Goal: Information Seeking & Learning: Learn about a topic

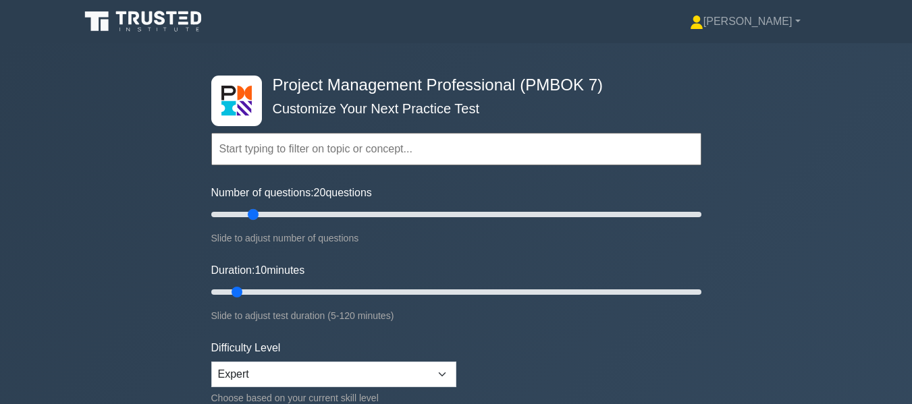
drag, startPoint x: 225, startPoint y: 213, endPoint x: 258, endPoint y: 217, distance: 33.4
type input "20"
click at [258, 217] on input "Number of questions: 20 questions" at bounding box center [456, 215] width 490 height 16
drag, startPoint x: 238, startPoint y: 291, endPoint x: 274, endPoint y: 286, distance: 36.8
type input "20"
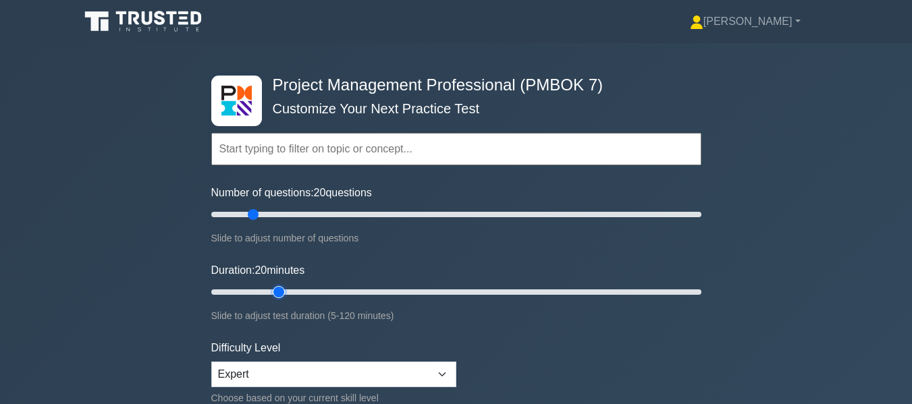
click at [274, 286] on input "Duration: 20 minutes" at bounding box center [456, 292] width 490 height 16
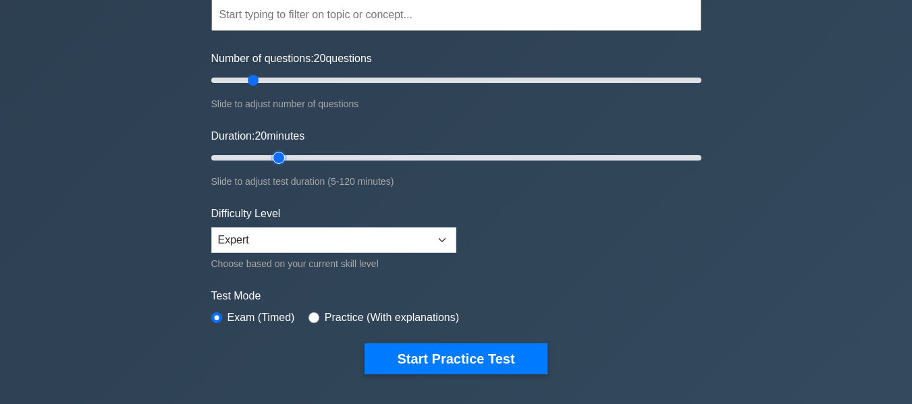
scroll to position [135, 0]
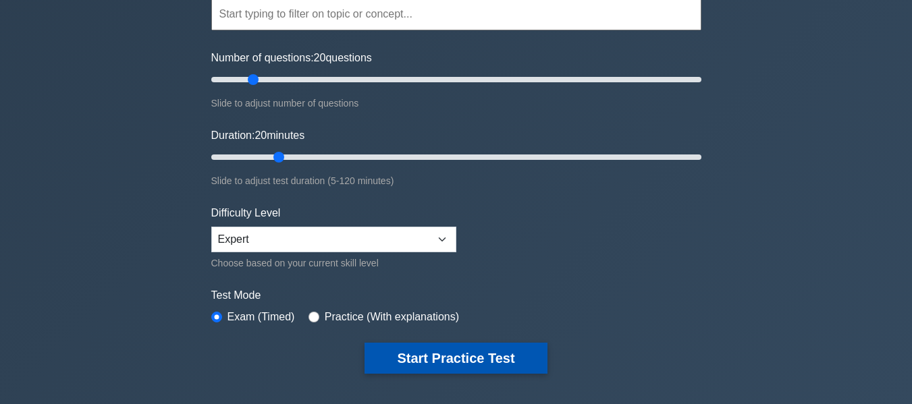
click at [408, 352] on button "Start Practice Test" at bounding box center [455, 358] width 182 height 31
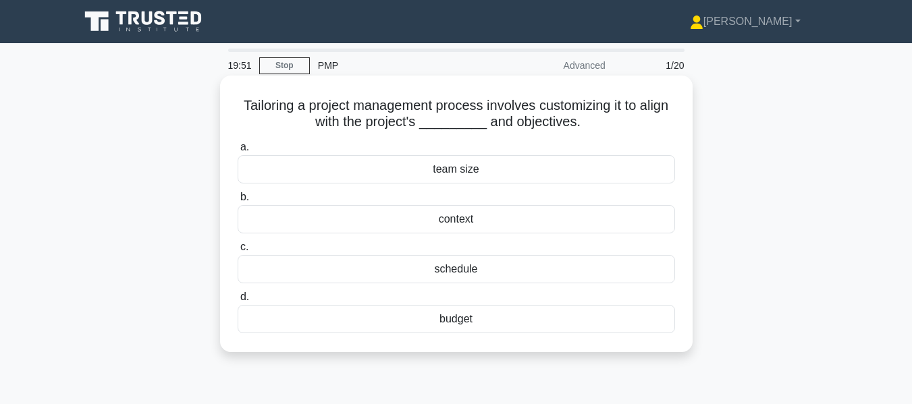
click at [383, 219] on div "context" at bounding box center [456, 219] width 437 height 28
click at [238, 202] on input "b. context" at bounding box center [238, 197] width 0 height 9
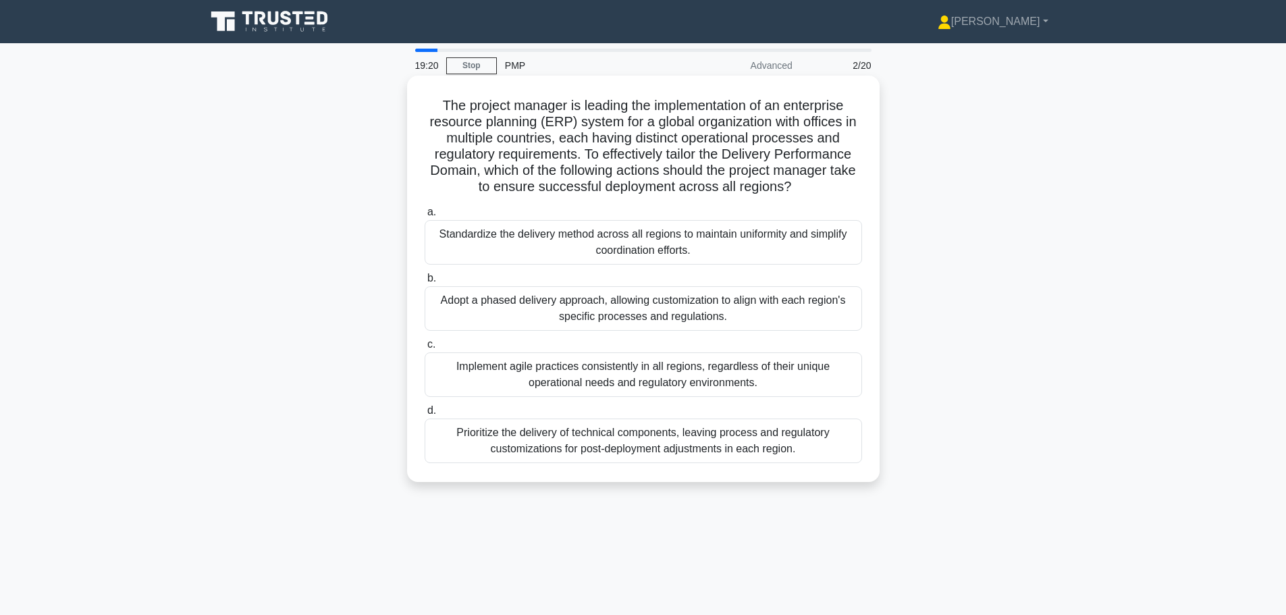
click at [539, 312] on div "Adopt a phased delivery approach, allowing customization to align with each reg…" at bounding box center [643, 308] width 437 height 45
click at [425, 283] on input "b. Adopt a phased delivery approach, allowing customization to align with each …" at bounding box center [425, 278] width 0 height 9
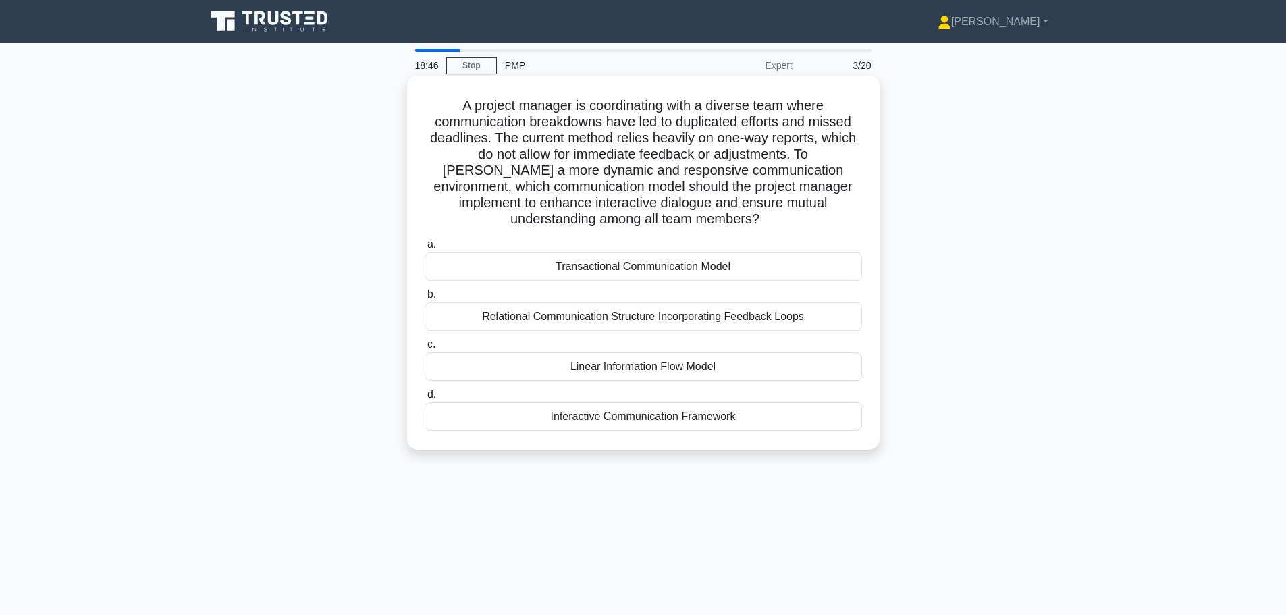
click at [539, 265] on div "Transactional Communication Model" at bounding box center [643, 266] width 437 height 28
click at [425, 249] on input "a. Transactional Communication Model" at bounding box center [425, 244] width 0 height 9
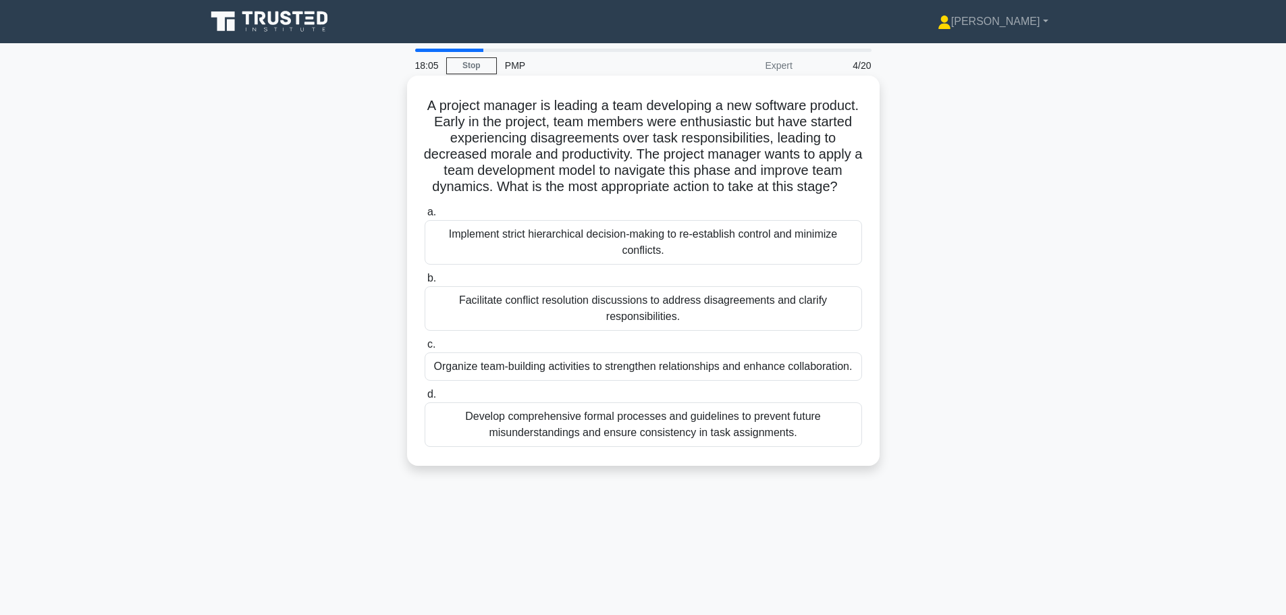
click at [531, 381] on div "Organize team-building activities to strengthen relationships and enhance colla…" at bounding box center [643, 366] width 437 height 28
click at [425, 349] on input "c. Organize team-building activities to strengthen relationships and enhance co…" at bounding box center [425, 344] width 0 height 9
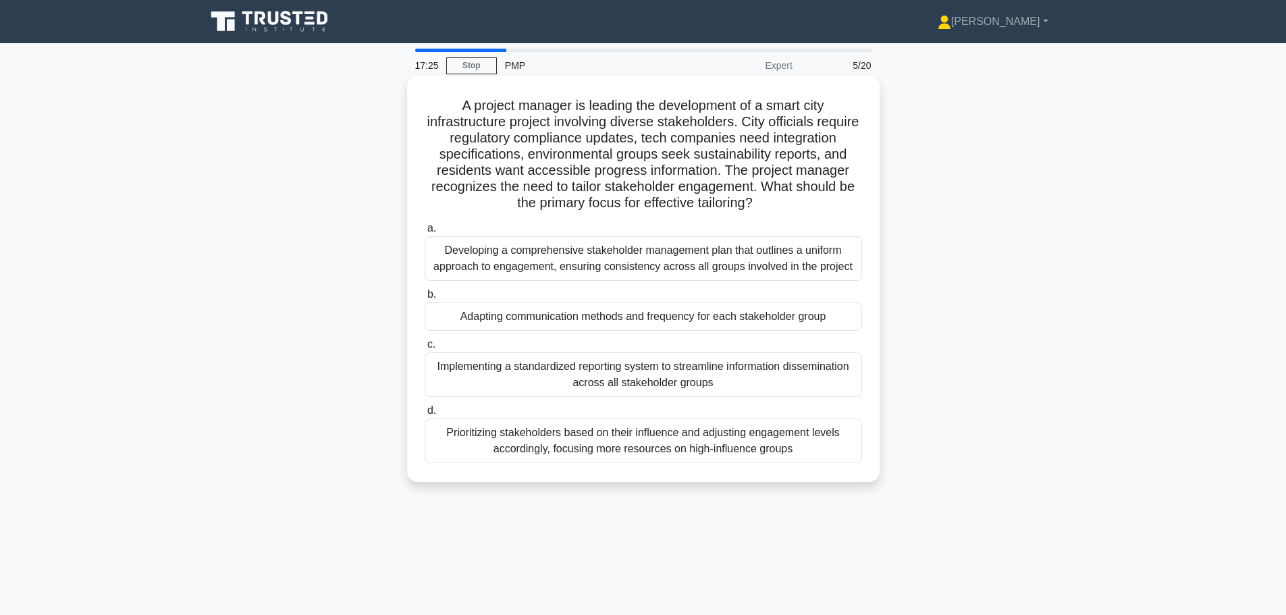
click at [531, 321] on div "Adapting communication methods and frequency for each stakeholder group" at bounding box center [643, 316] width 437 height 28
click at [425, 299] on input "b. Adapting communication methods and frequency for each stakeholder group" at bounding box center [425, 294] width 0 height 9
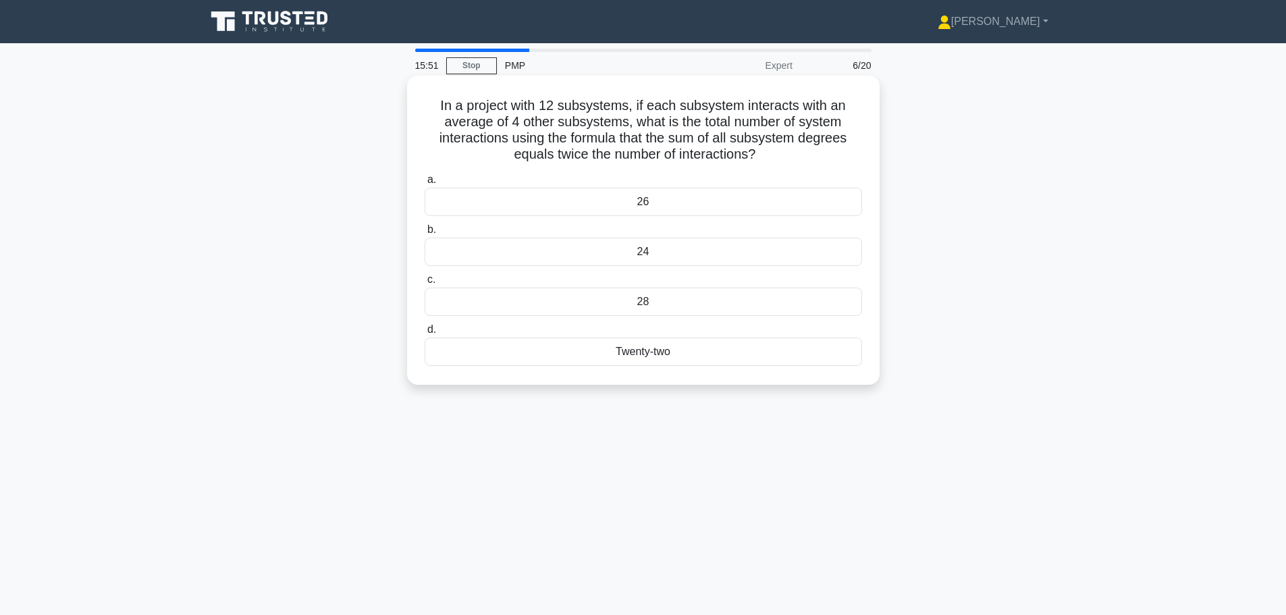
click at [580, 252] on div "24" at bounding box center [643, 252] width 437 height 28
click at [425, 234] on input "b. 24" at bounding box center [425, 229] width 0 height 9
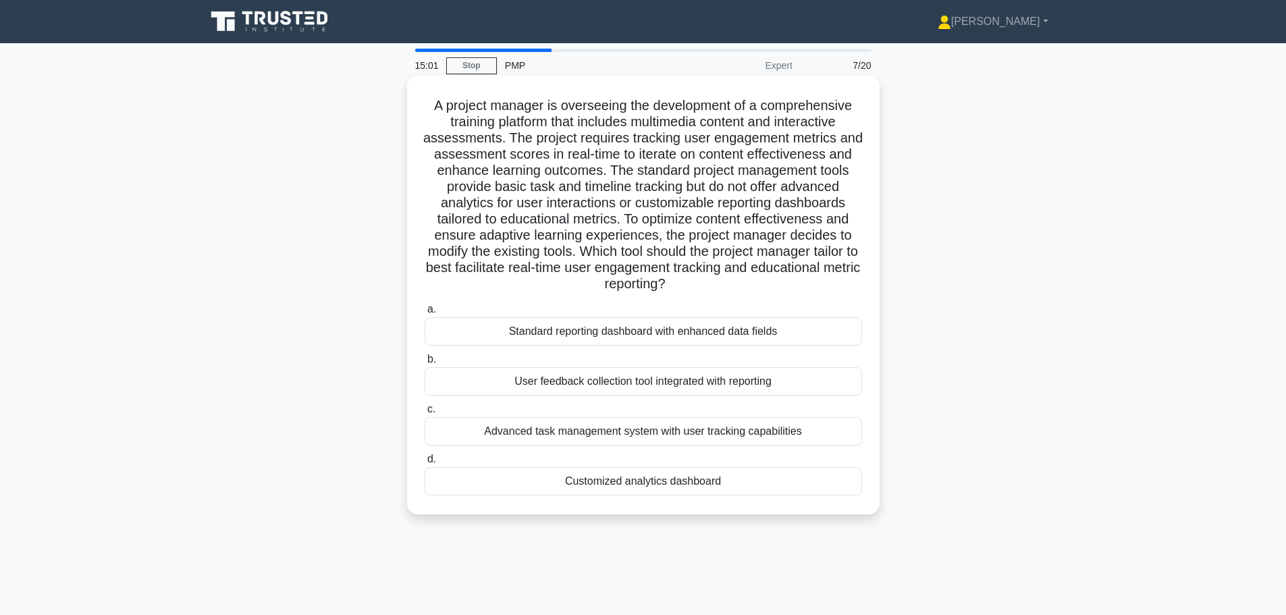
click at [672, 404] on div "Customized analytics dashboard" at bounding box center [643, 481] width 437 height 28
click at [425, 404] on input "d. Customized analytics dashboard" at bounding box center [425, 459] width 0 height 9
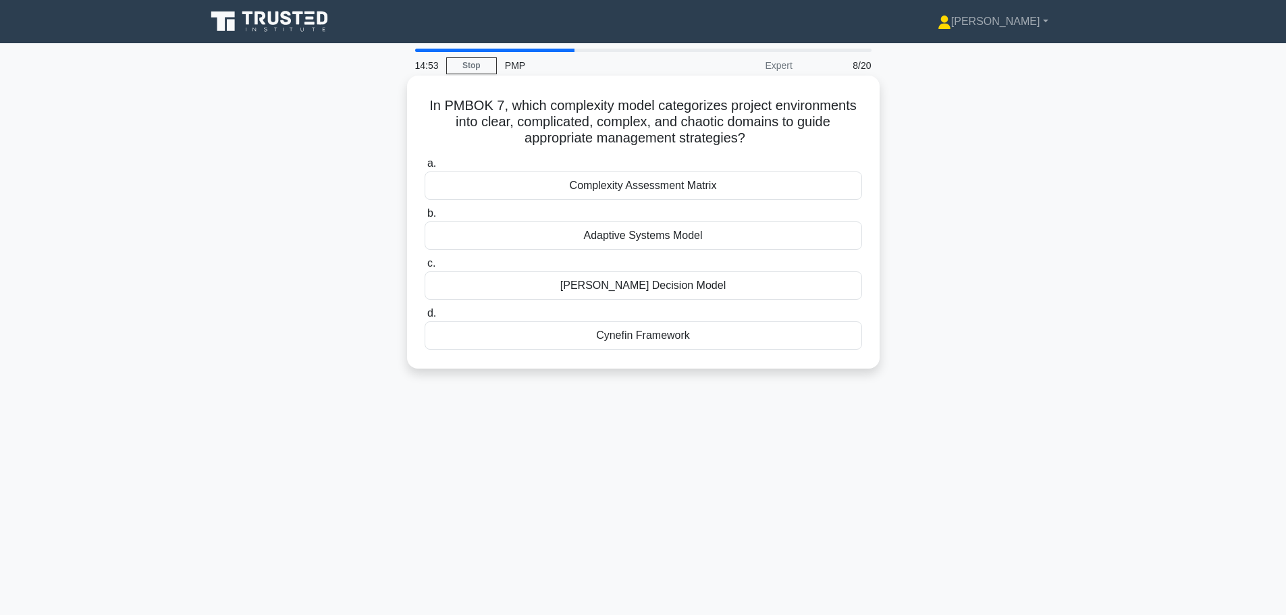
click at [626, 186] on div "Complexity Assessment Matrix" at bounding box center [643, 185] width 437 height 28
click at [425, 168] on input "a. Complexity Assessment Matrix" at bounding box center [425, 163] width 0 height 9
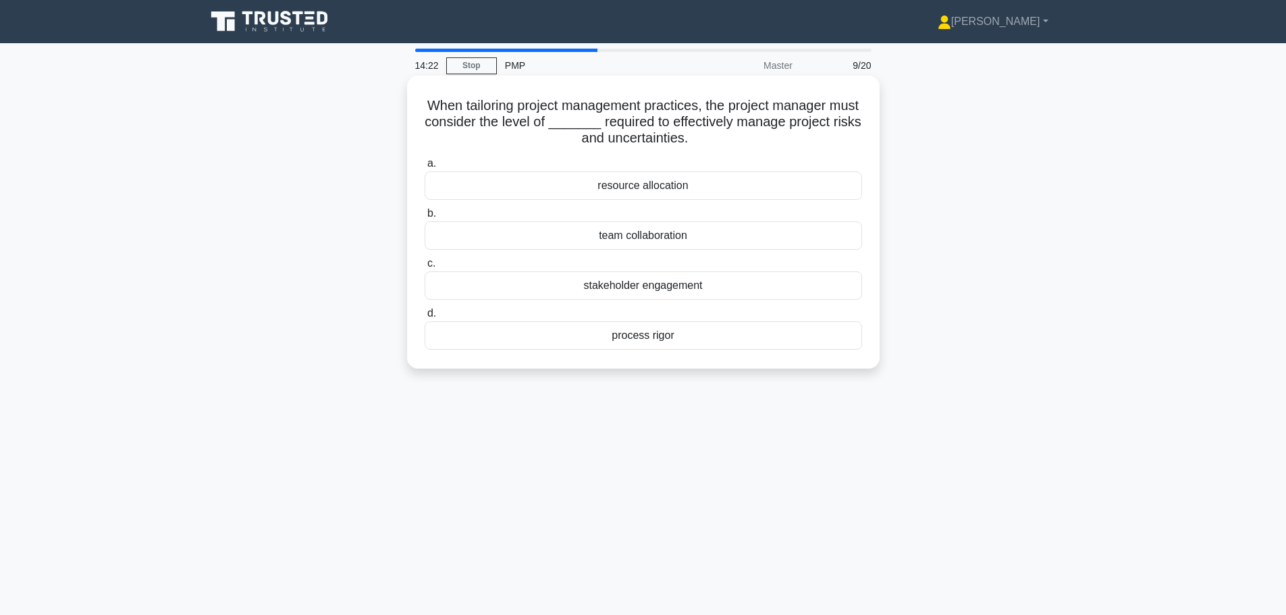
click at [597, 338] on div "process rigor" at bounding box center [643, 335] width 437 height 28
click at [425, 318] on input "d. process rigor" at bounding box center [425, 313] width 0 height 9
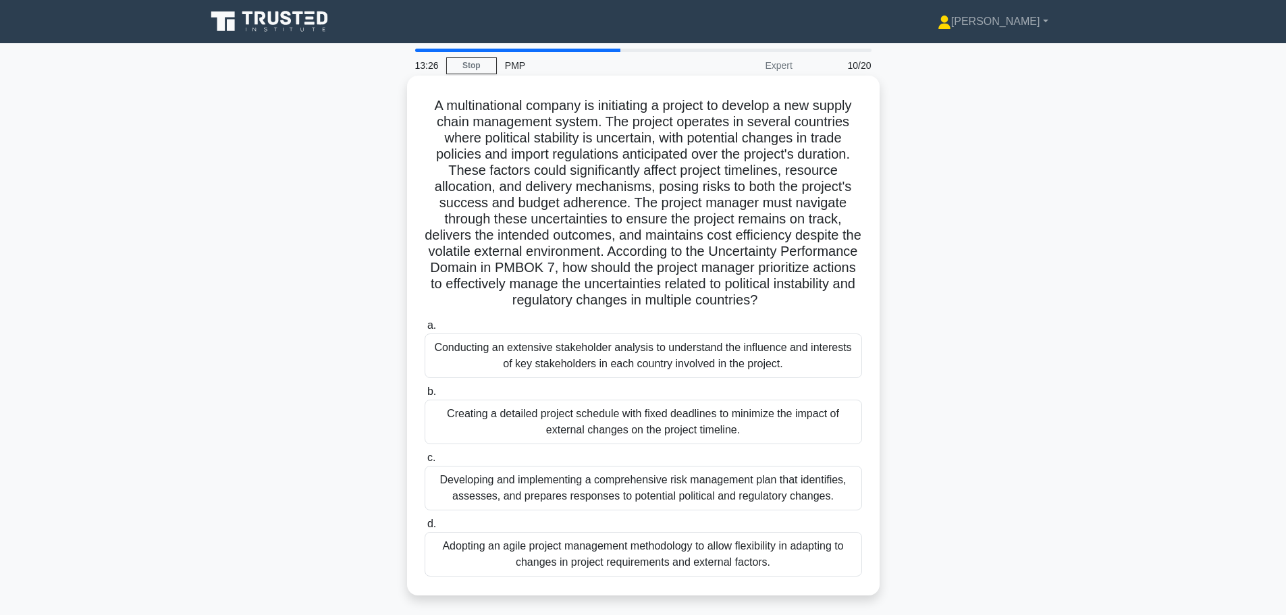
click at [611, 404] on div "Adopting an agile project management methodology to allow flexibility in adapti…" at bounding box center [643, 554] width 437 height 45
click at [425, 404] on input "d. Adopting an agile project management methodology to allow flexibility in ada…" at bounding box center [425, 524] width 0 height 9
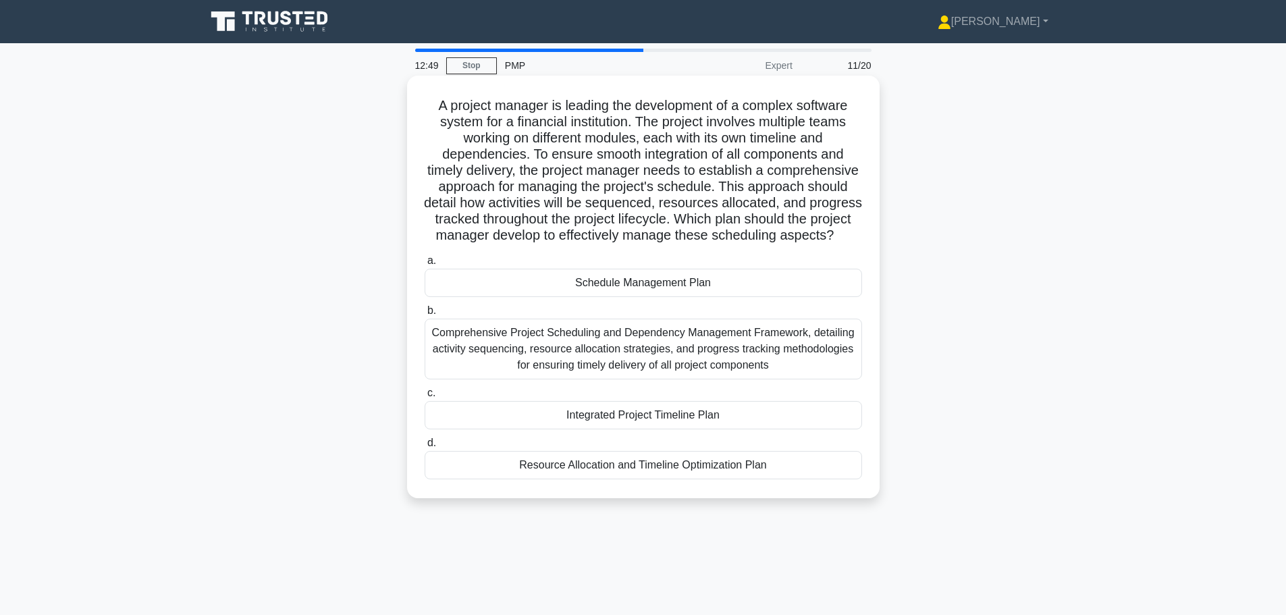
click at [591, 297] on div "Schedule Management Plan" at bounding box center [643, 283] width 437 height 28
click at [425, 265] on input "a. Schedule Management Plan" at bounding box center [425, 260] width 0 height 9
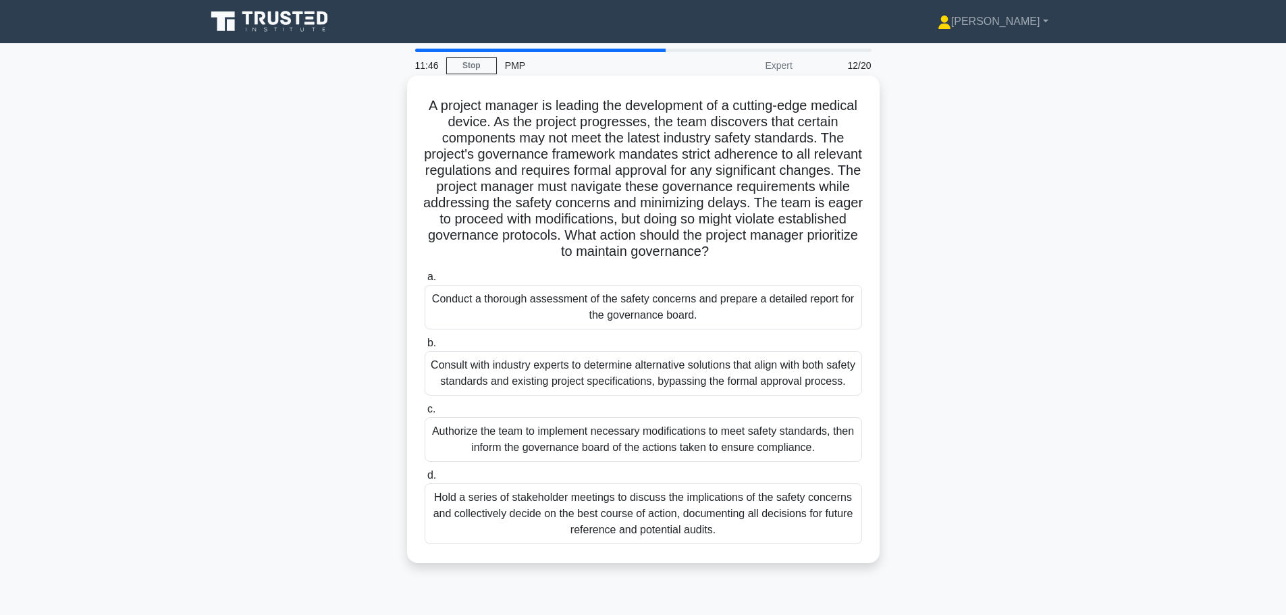
click at [609, 404] on div "Authorize the team to implement necessary modifications to meet safety standard…" at bounding box center [643, 439] width 437 height 45
click at [425, 404] on input "c. Authorize the team to implement necessary modifications to meet safety stand…" at bounding box center [425, 409] width 0 height 9
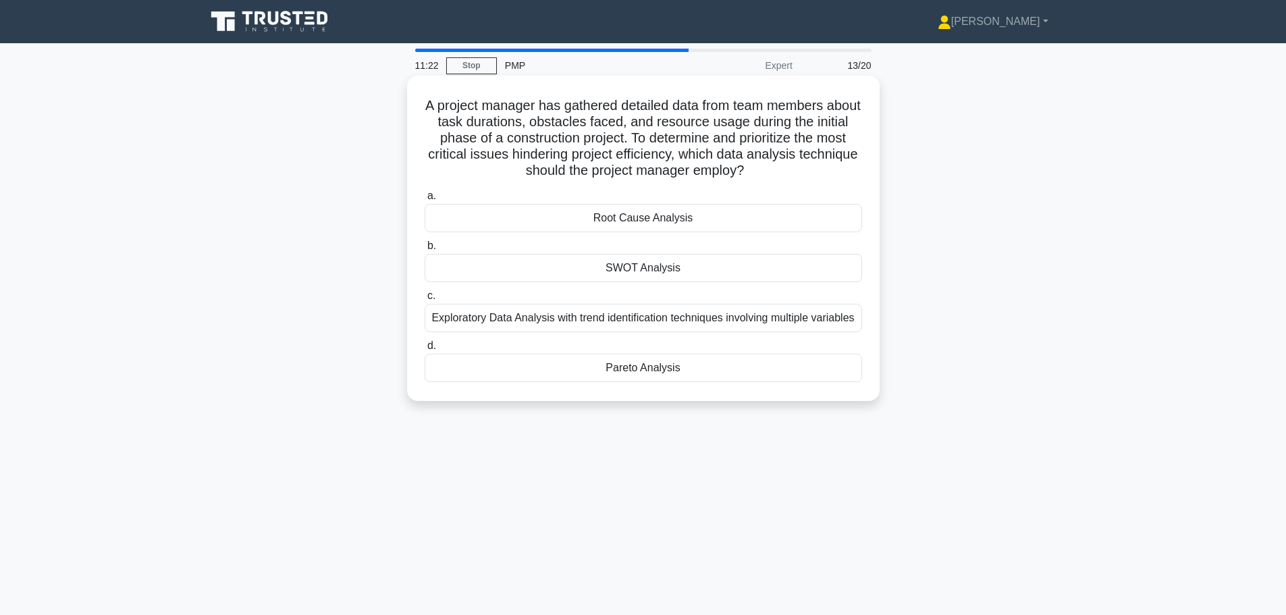
click at [622, 366] on div "Pareto Analysis" at bounding box center [643, 368] width 437 height 28
click at [425, 350] on input "d. Pareto Analysis" at bounding box center [425, 346] width 0 height 9
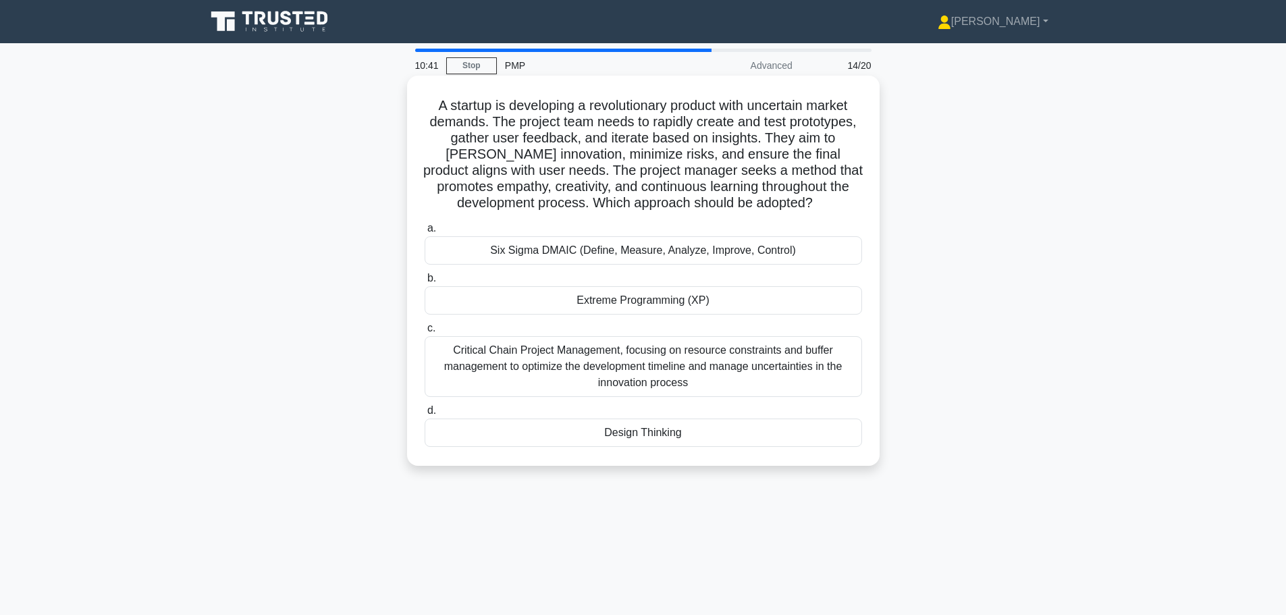
click at [626, 404] on div "Design Thinking" at bounding box center [643, 432] width 437 height 28
click at [425, 404] on input "d. Design Thinking" at bounding box center [425, 410] width 0 height 9
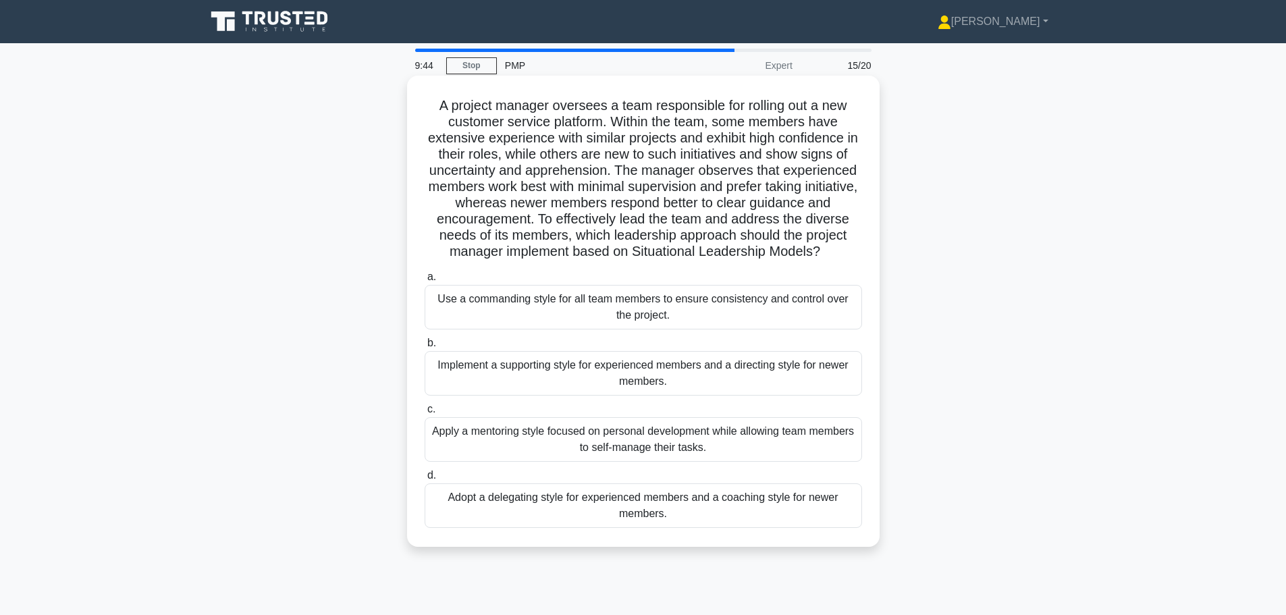
click at [605, 404] on div "Adopt a delegating style for experienced members and a coaching style for newer…" at bounding box center [643, 505] width 437 height 45
click at [425, 404] on input "d. Adopt a delegating style for experienced members and a coaching style for ne…" at bounding box center [425, 475] width 0 height 9
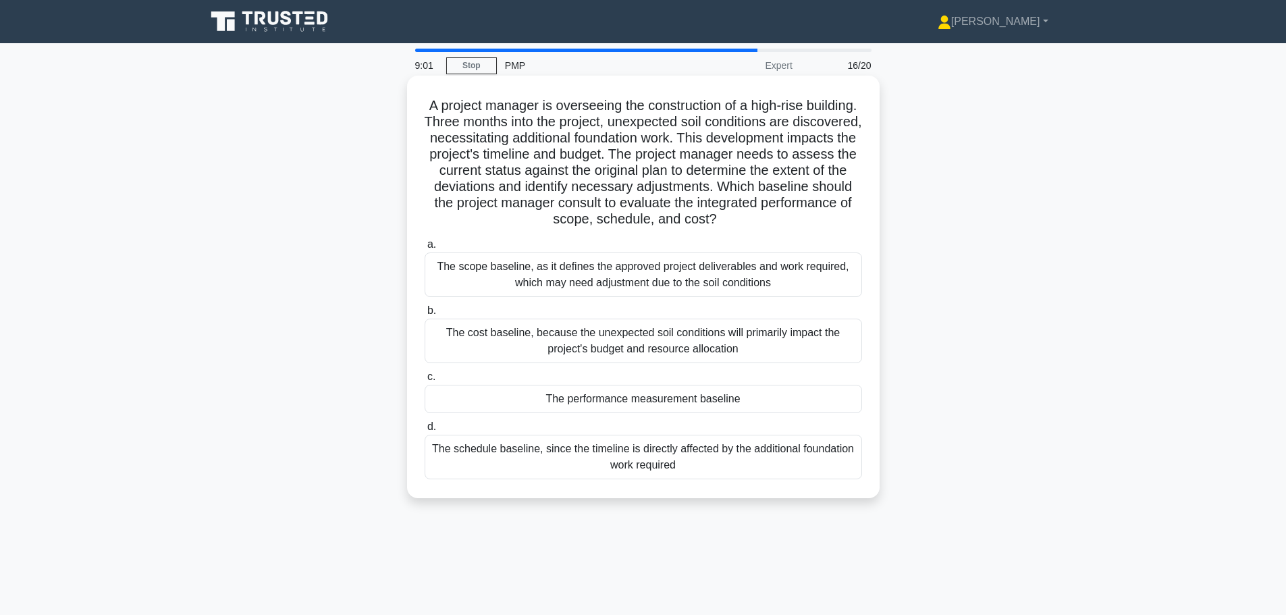
click at [582, 404] on div "The performance measurement baseline" at bounding box center [643, 399] width 437 height 28
click at [425, 381] on input "c. The performance measurement baseline" at bounding box center [425, 377] width 0 height 9
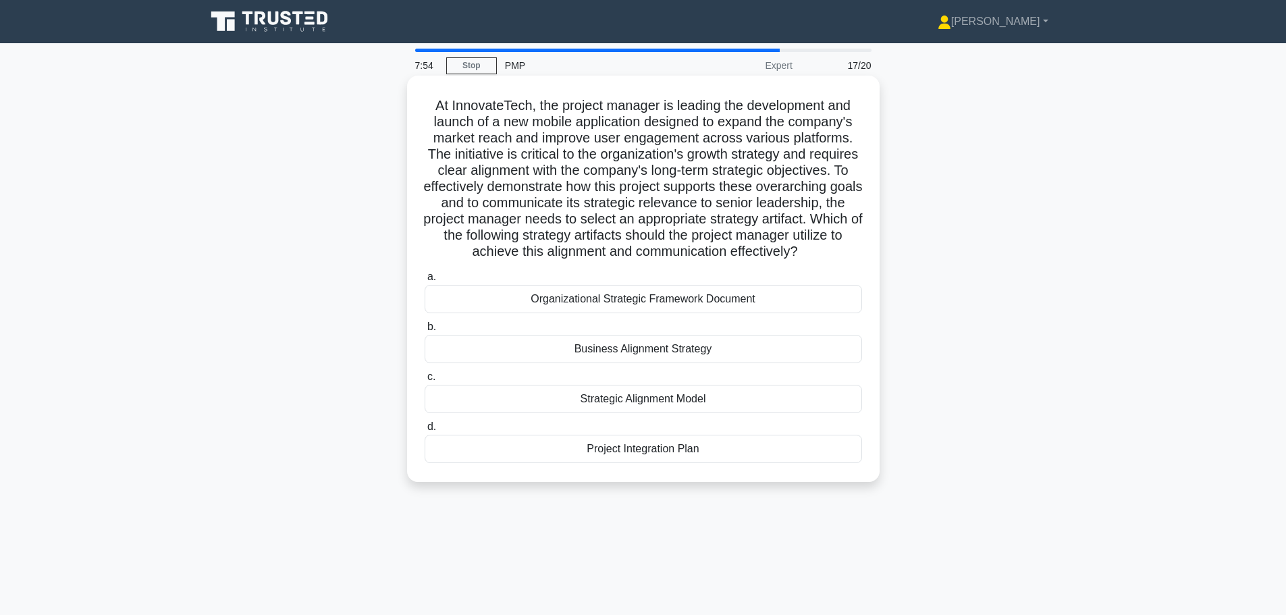
click at [618, 363] on div "Business Alignment Strategy" at bounding box center [643, 349] width 437 height 28
click at [425, 331] on input "b. Business Alignment Strategy" at bounding box center [425, 327] width 0 height 9
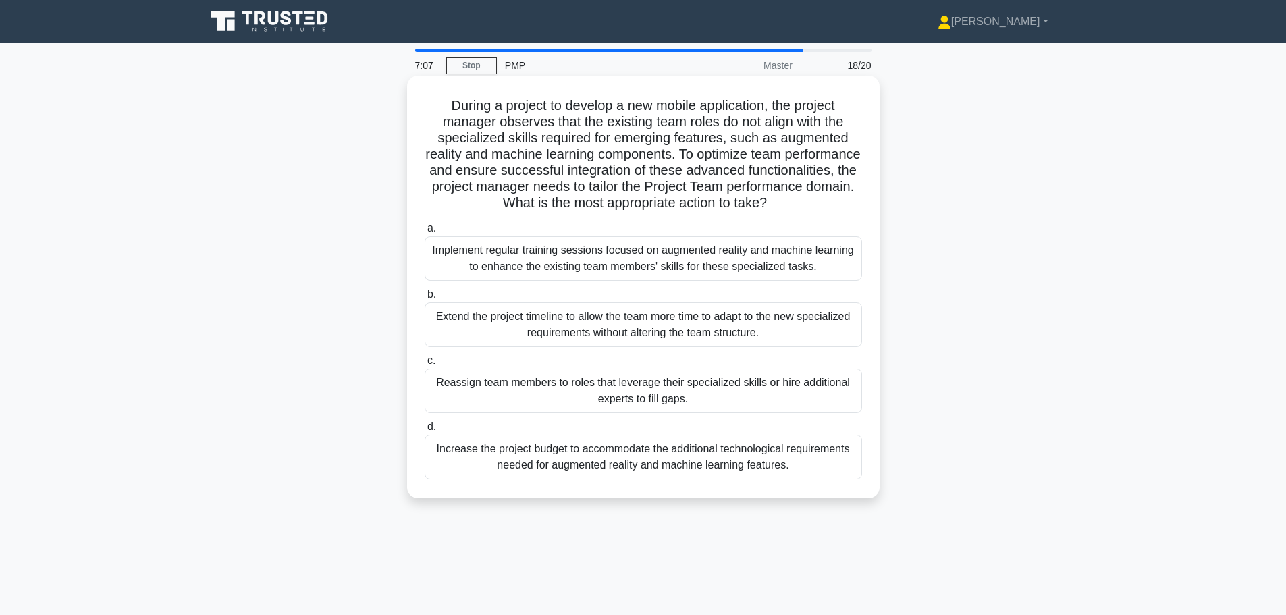
click at [623, 260] on div "Implement regular training sessions focused on augmented reality and machine le…" at bounding box center [643, 258] width 437 height 45
click at [425, 233] on input "a. Implement regular training sessions focused on augmented reality and machine…" at bounding box center [425, 228] width 0 height 9
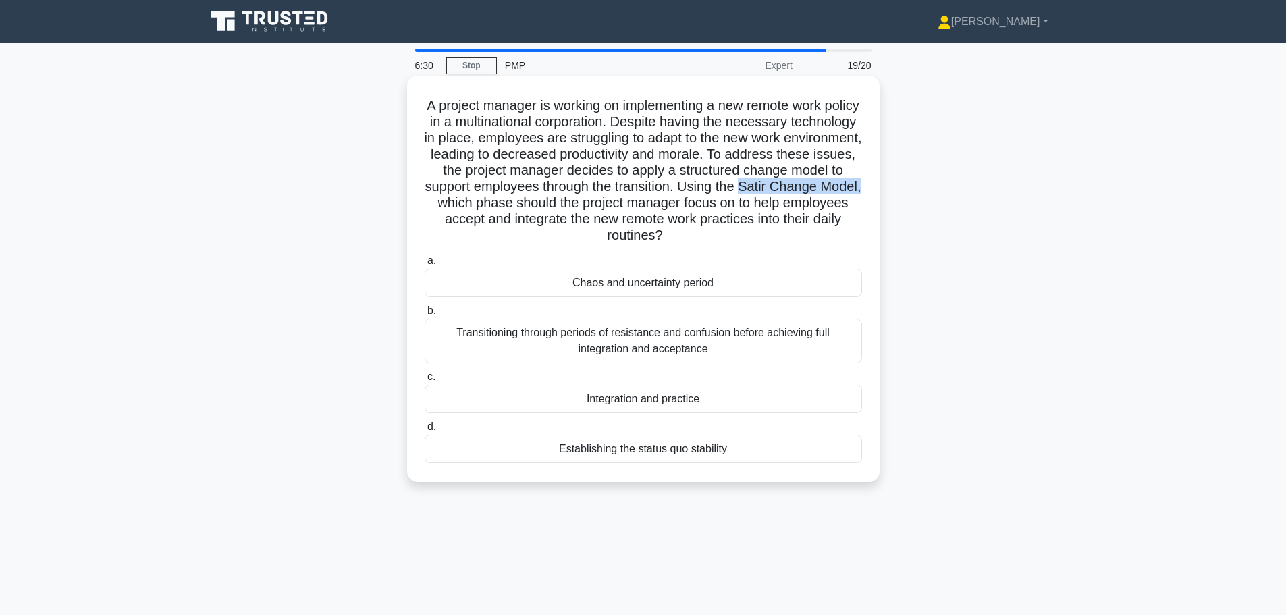
drag, startPoint x: 423, startPoint y: 201, endPoint x: 549, endPoint y: 200, distance: 126.9
click at [549, 200] on h5 "A project manager is working on implementing a new remote work policy in a mult…" at bounding box center [643, 170] width 440 height 147
copy h5 "Satir Change Model,"
click at [599, 397] on div "Integration and practice" at bounding box center [643, 399] width 437 height 28
click at [425, 381] on input "c. Integration and practice" at bounding box center [425, 377] width 0 height 9
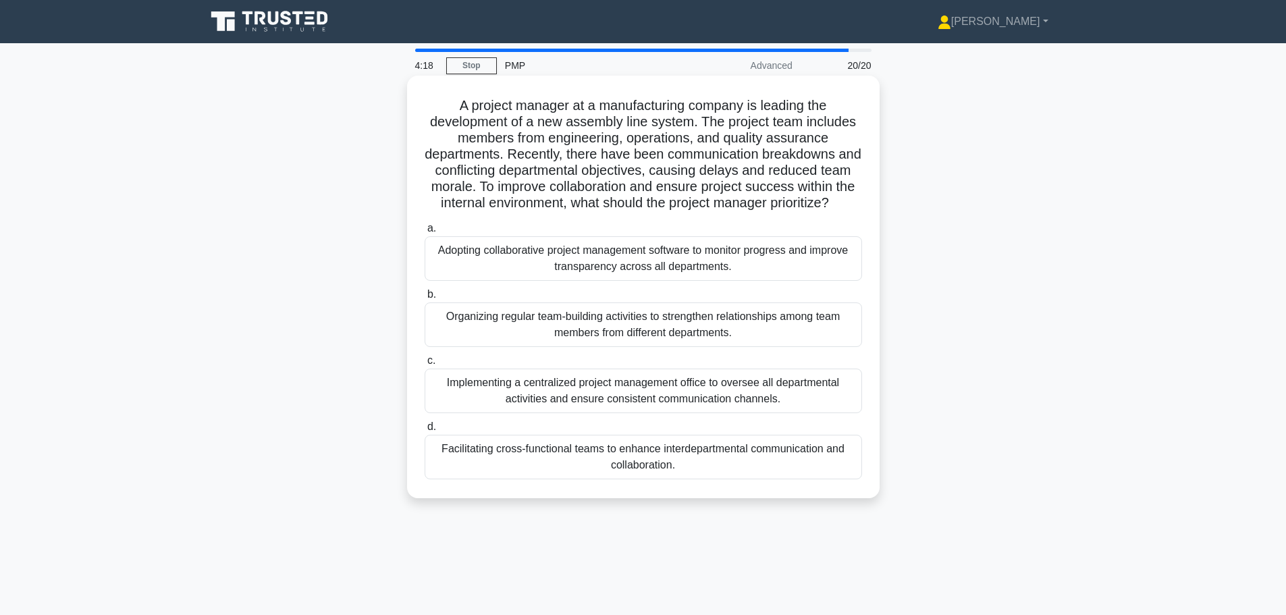
click at [583, 335] on div "Organizing regular team-building activities to strengthen relationships among t…" at bounding box center [643, 324] width 437 height 45
click at [425, 299] on input "b. Organizing regular team-building activities to strengthen relationships amon…" at bounding box center [425, 294] width 0 height 9
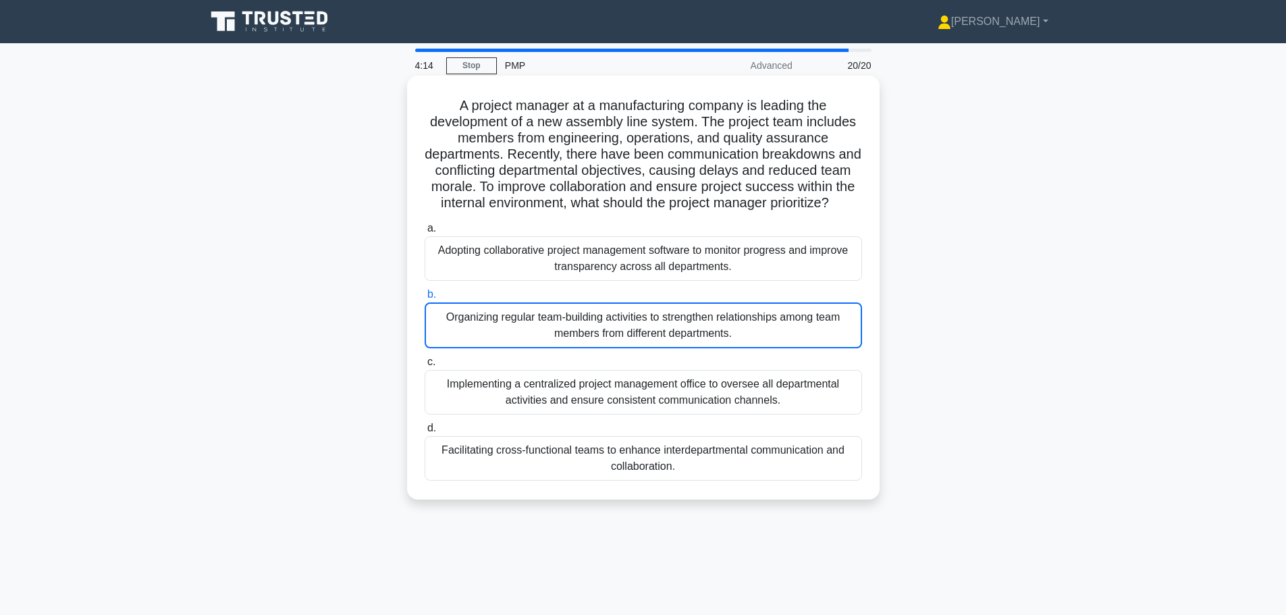
scroll to position [67, 0]
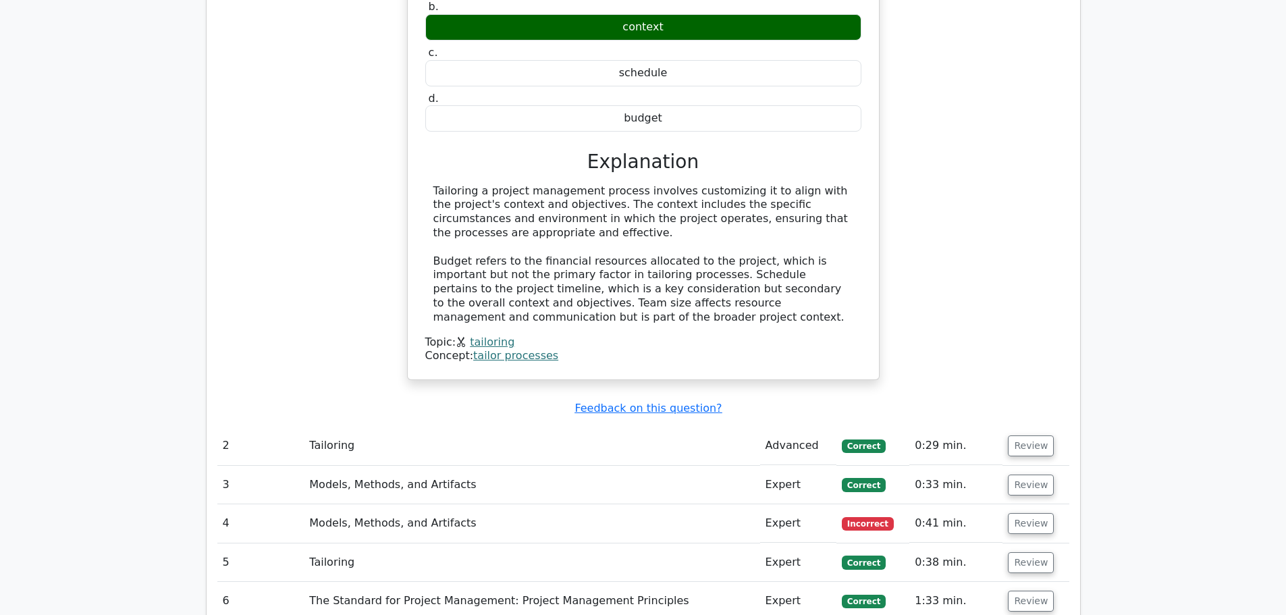
scroll to position [877, 0]
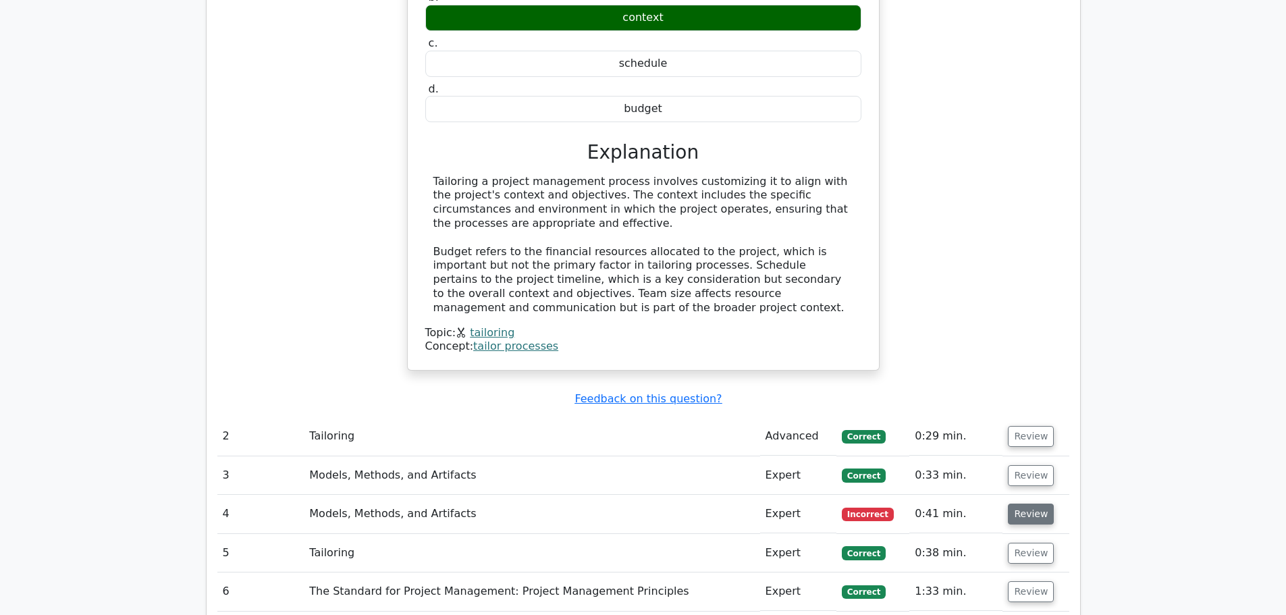
click at [1019, 509] on button "Review" at bounding box center [1031, 513] width 46 height 21
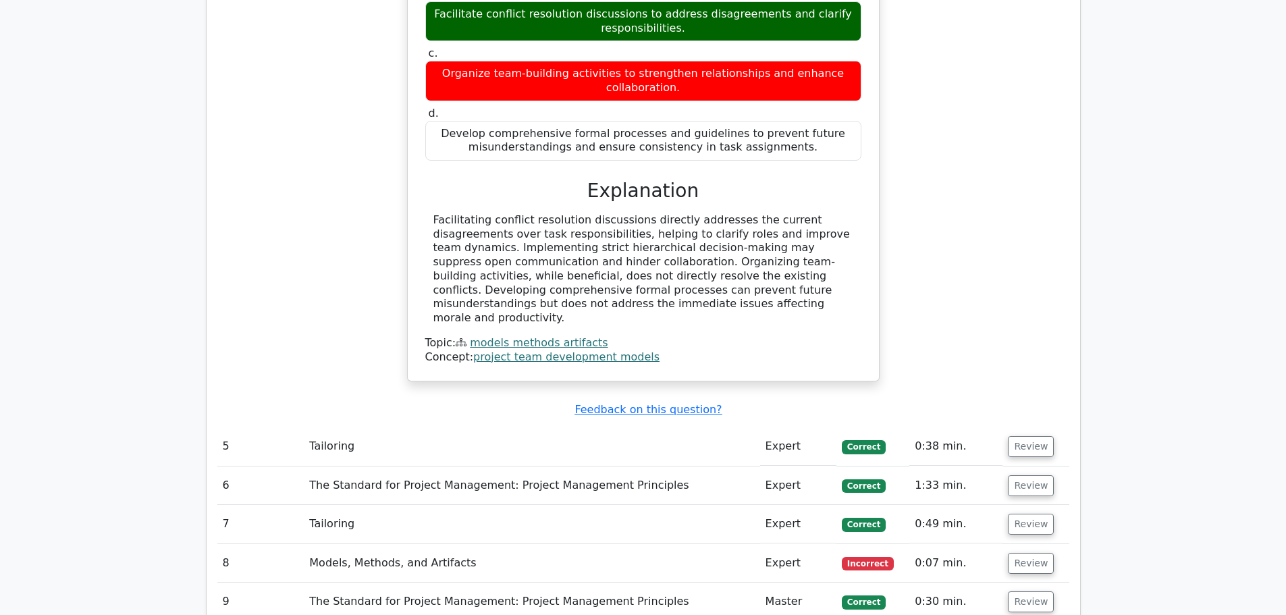
scroll to position [1687, 0]
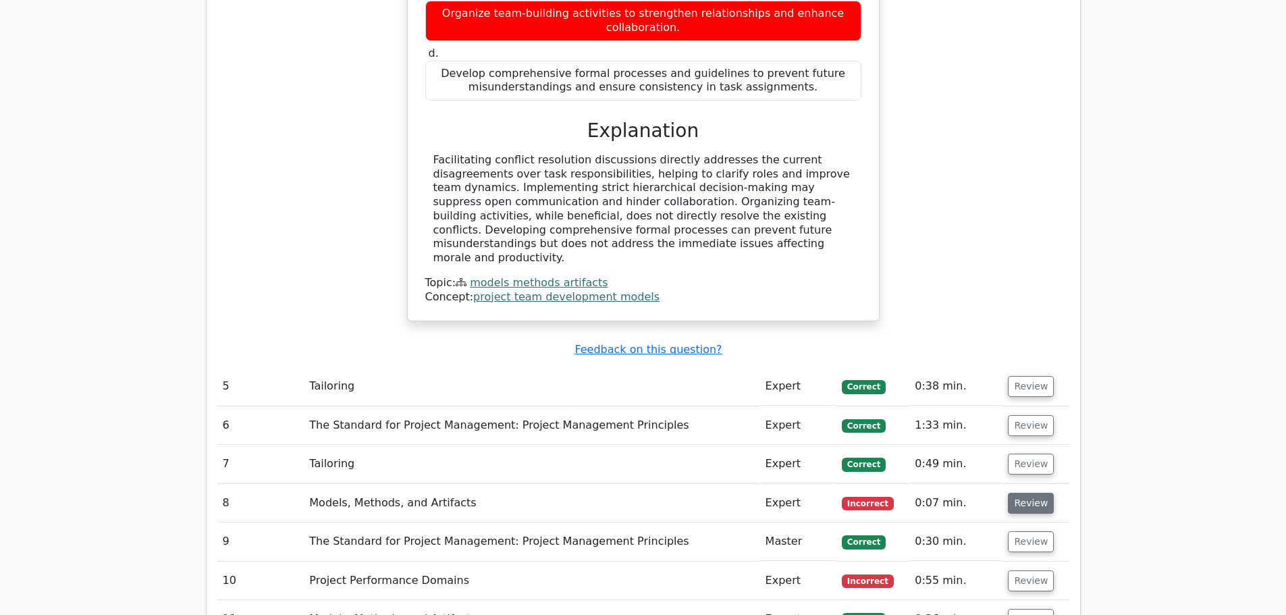
click at [1036, 493] on button "Review" at bounding box center [1031, 503] width 46 height 21
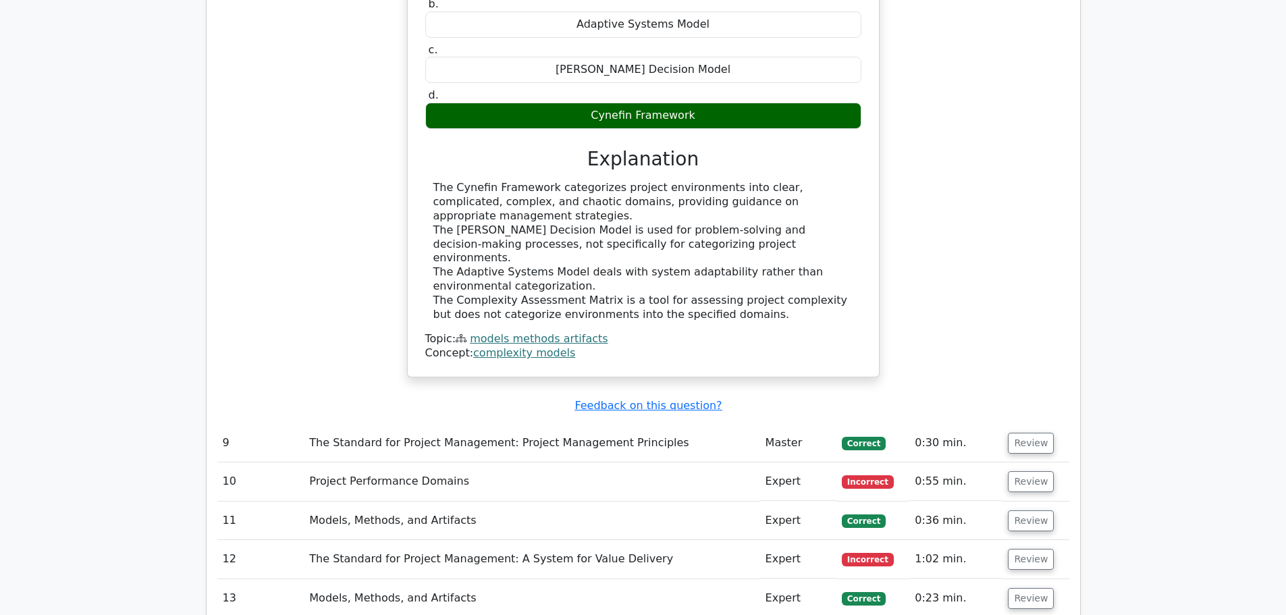
scroll to position [2362, 0]
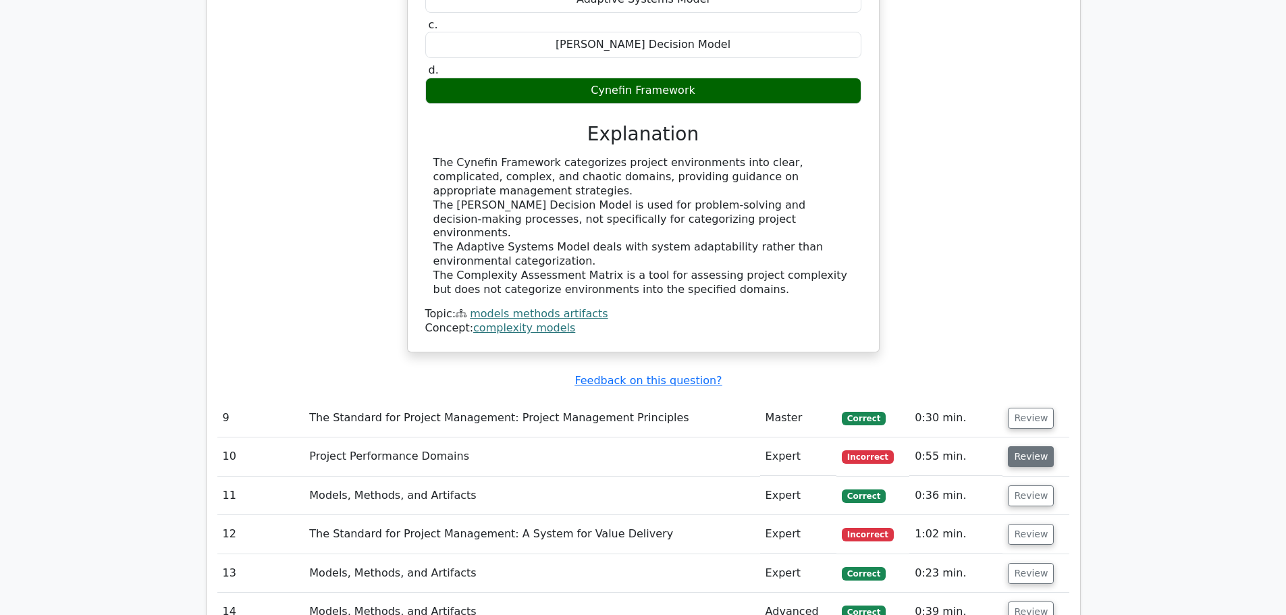
click at [1009, 446] on button "Review" at bounding box center [1031, 456] width 46 height 21
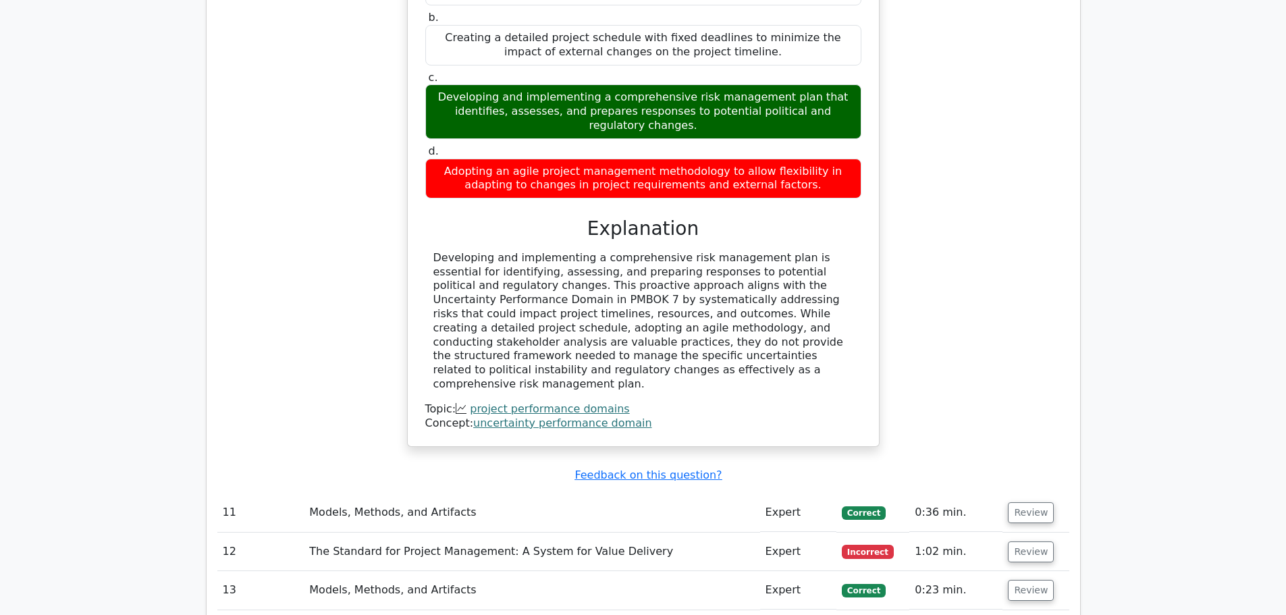
scroll to position [3375, 0]
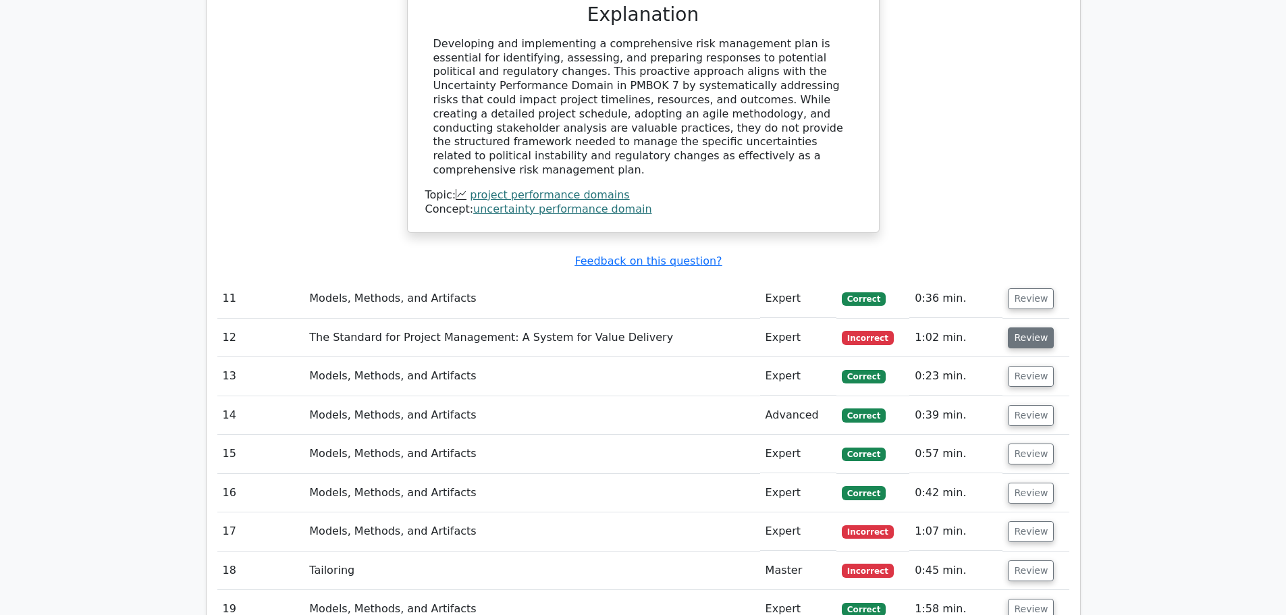
click at [1025, 327] on button "Review" at bounding box center [1031, 337] width 46 height 21
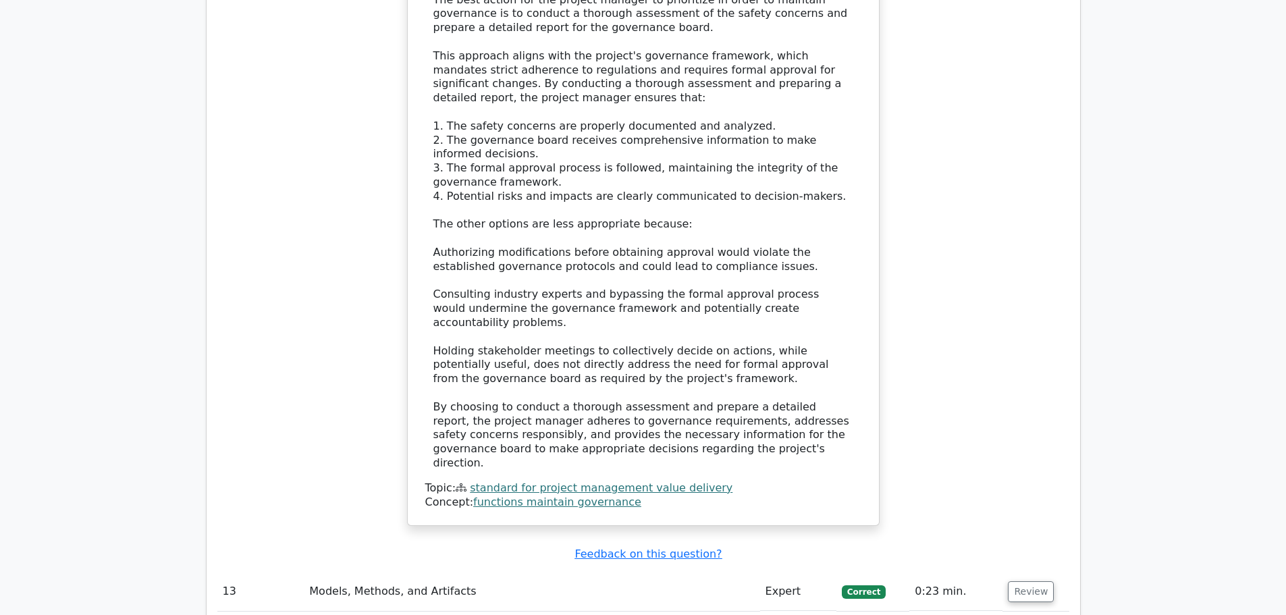
scroll to position [4522, 0]
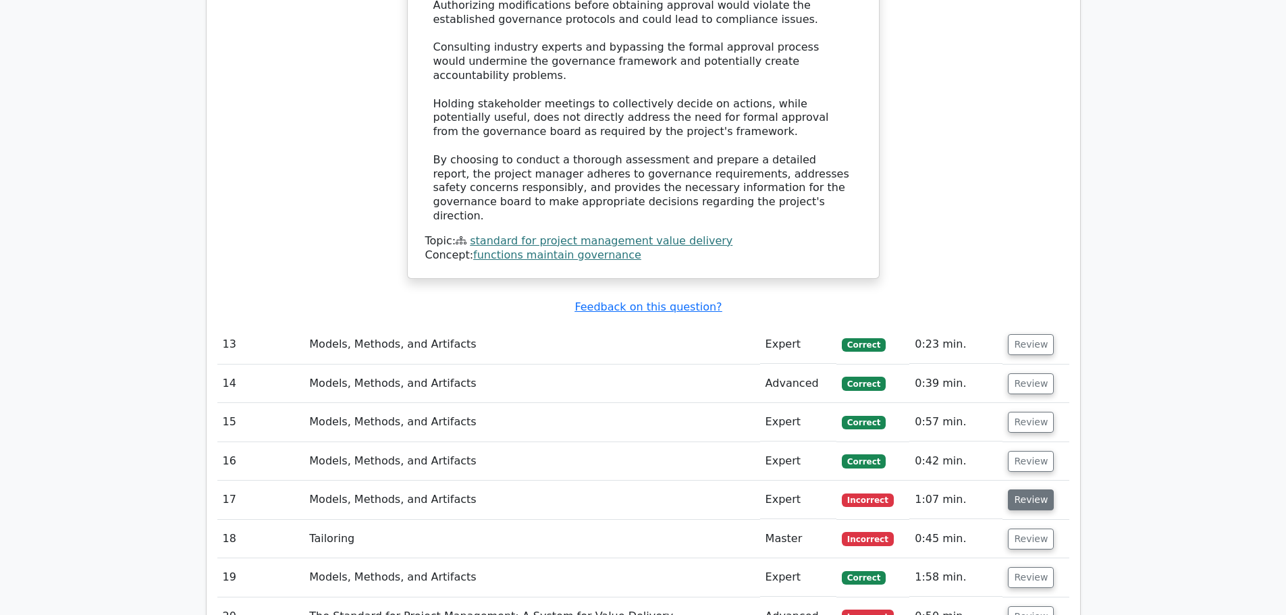
click at [1026, 489] on button "Review" at bounding box center [1031, 499] width 46 height 21
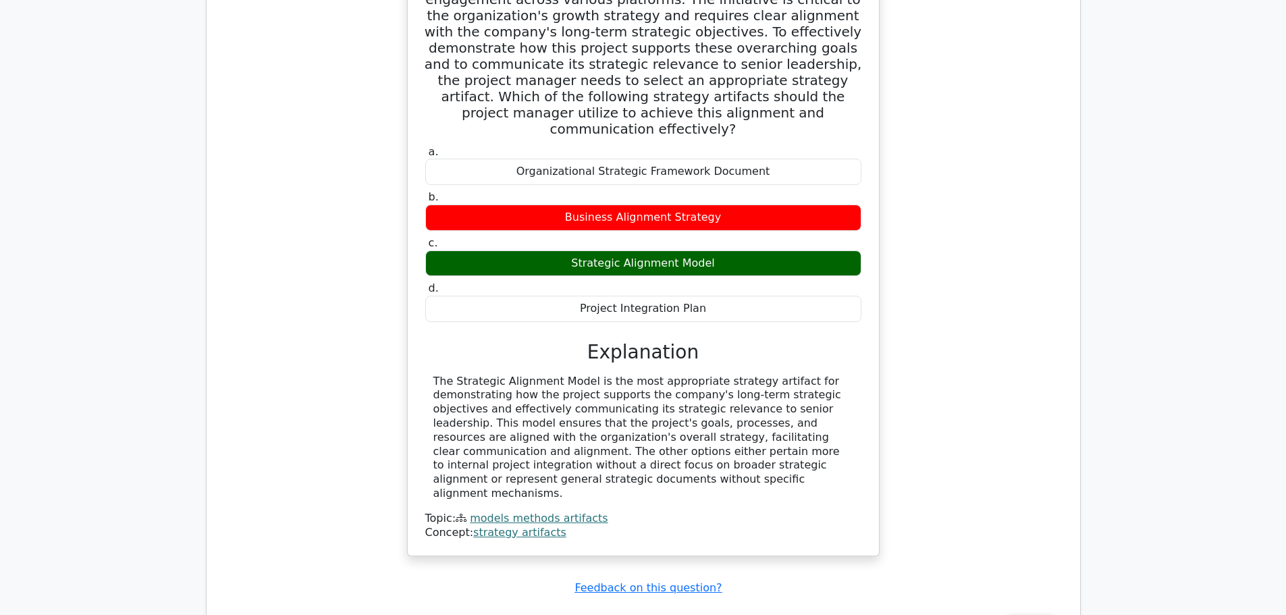
scroll to position [5129, 0]
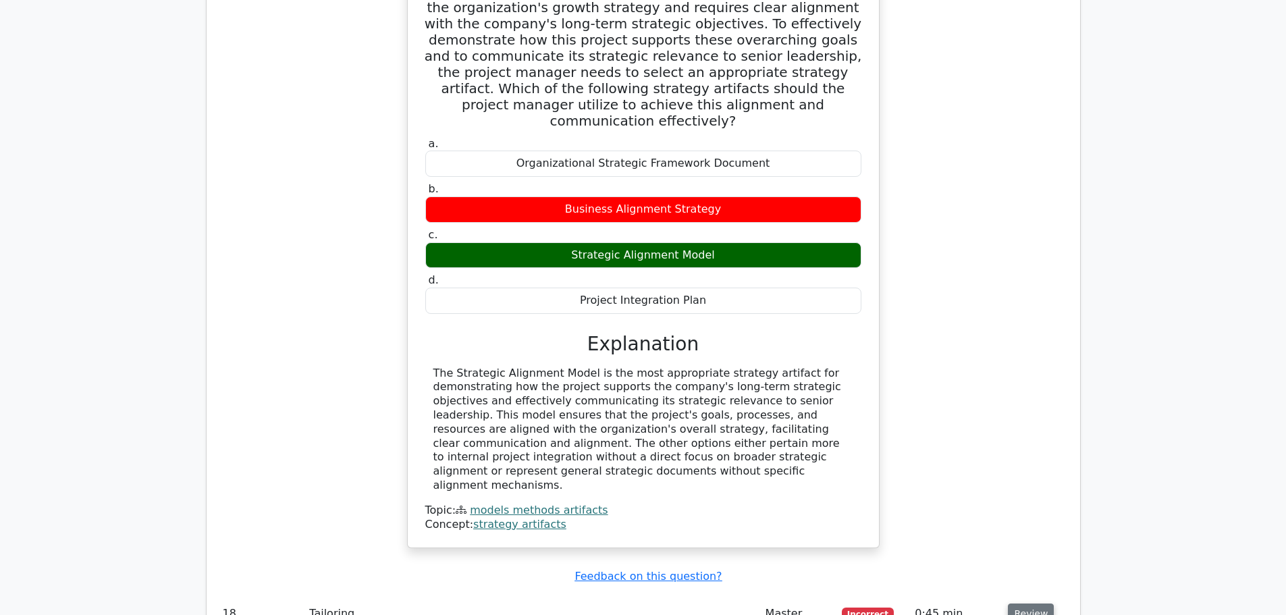
click at [1024, 603] on button "Review" at bounding box center [1031, 613] width 46 height 21
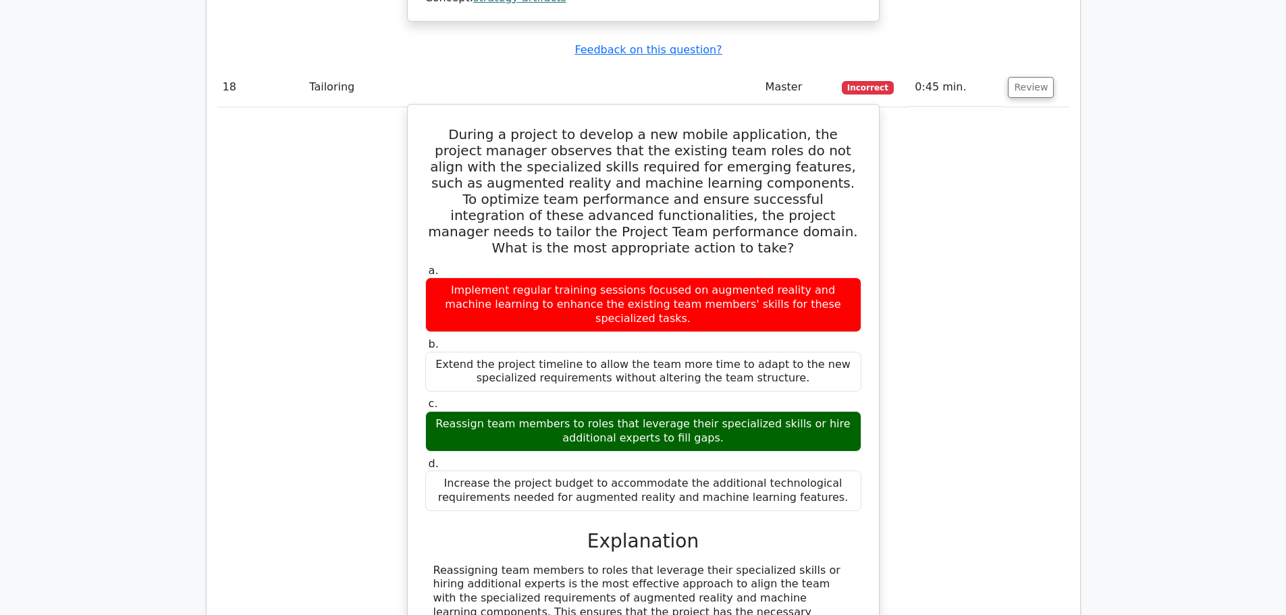
scroll to position [5804, 0]
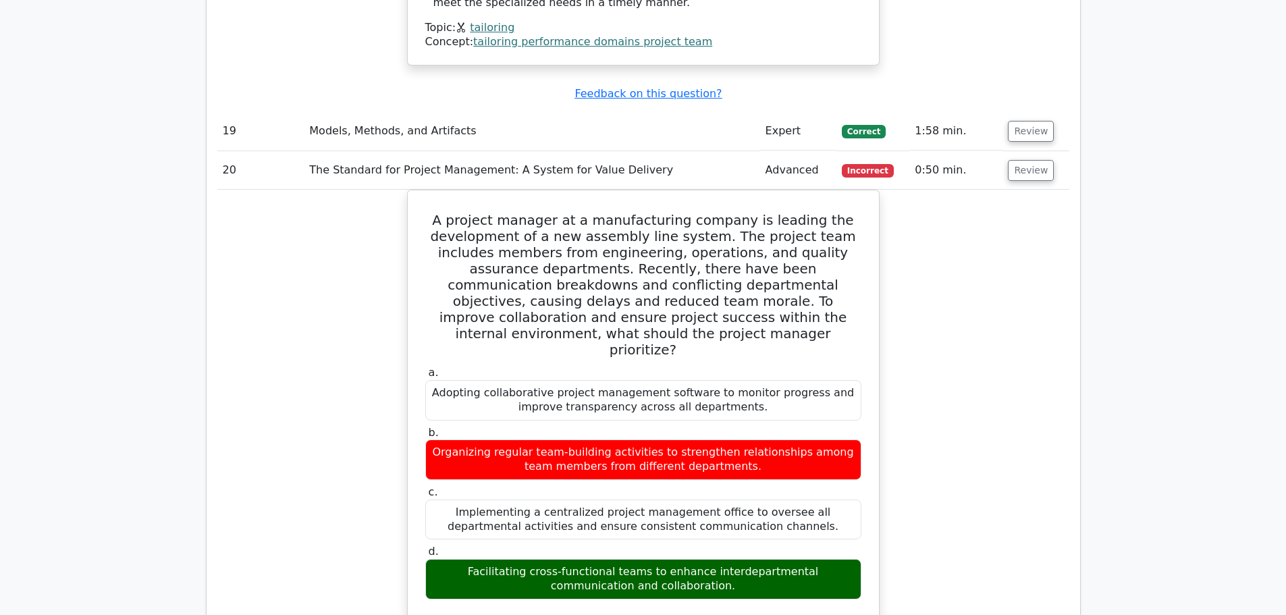
scroll to position [6344, 0]
